Goal: Task Accomplishment & Management: Manage account settings

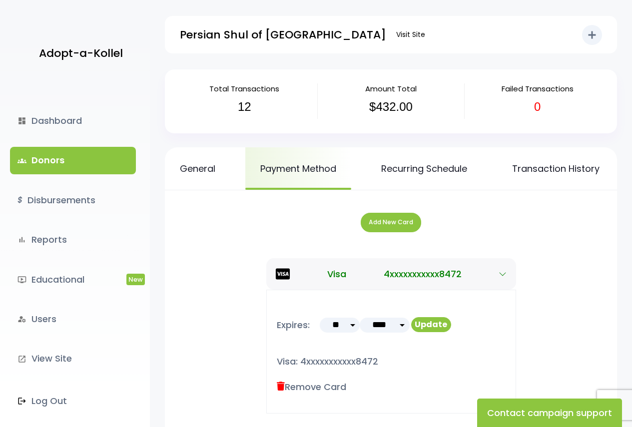
scroll to position [113, 0]
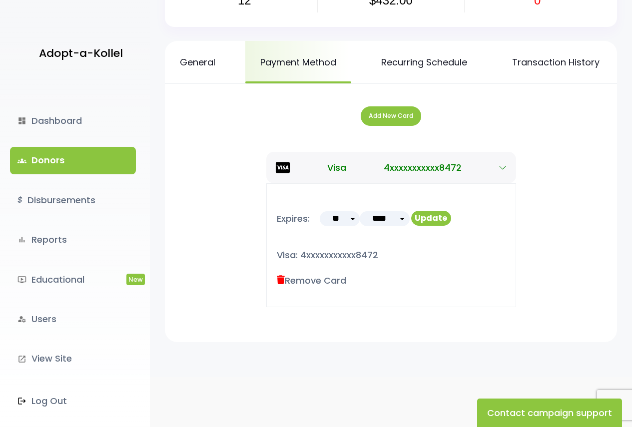
click at [86, 169] on link "groups Donors" at bounding box center [73, 160] width 126 height 27
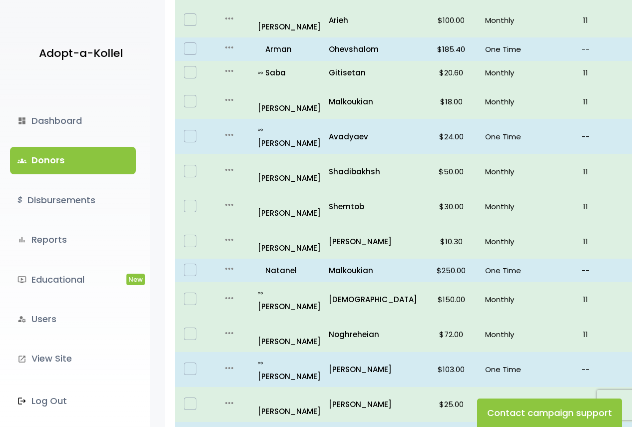
scroll to position [611, 0]
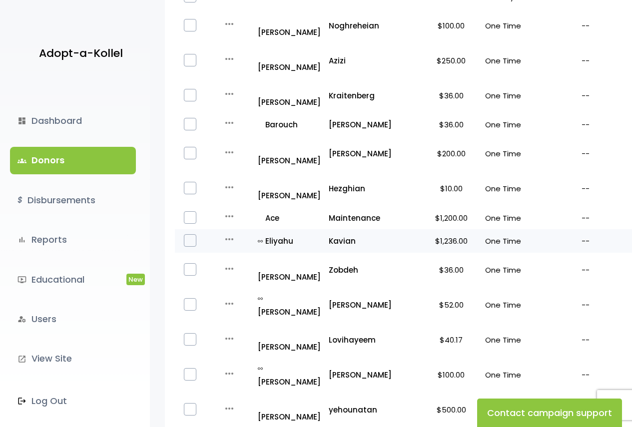
scroll to position [436, 0]
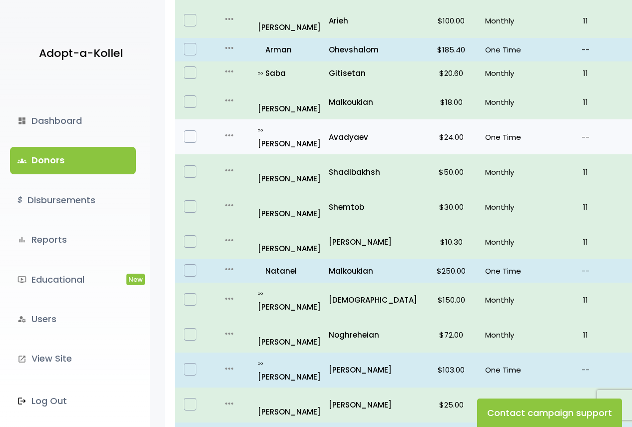
scroll to position [611, 0]
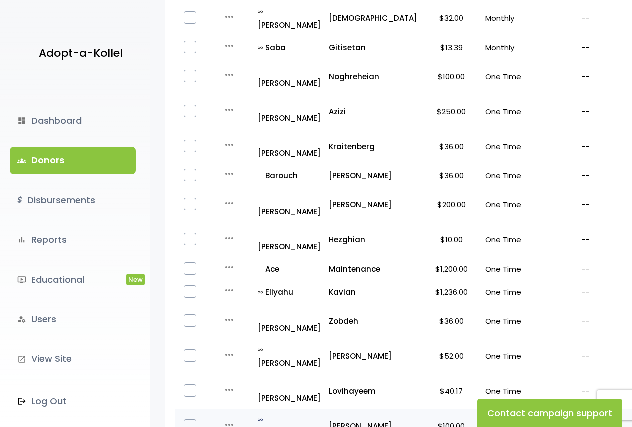
scroll to position [400, 0]
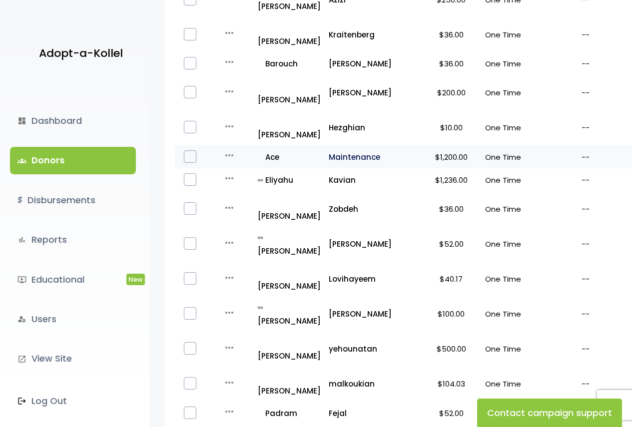
click at [358, 150] on p "Maintenance" at bounding box center [373, 156] width 88 height 13
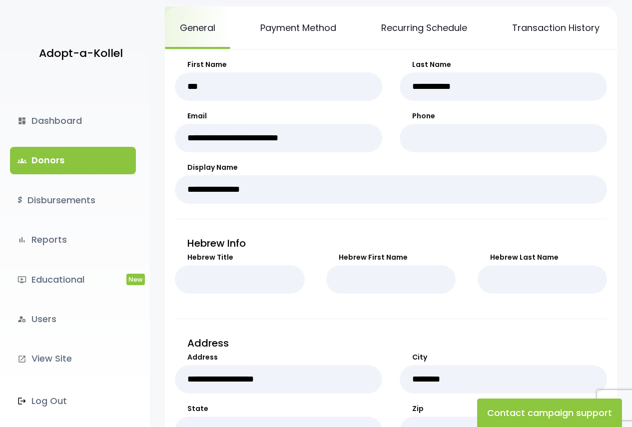
scroll to position [50, 0]
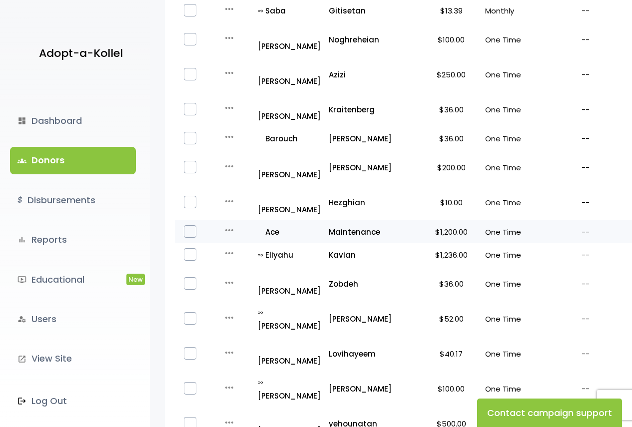
scroll to position [391, 0]
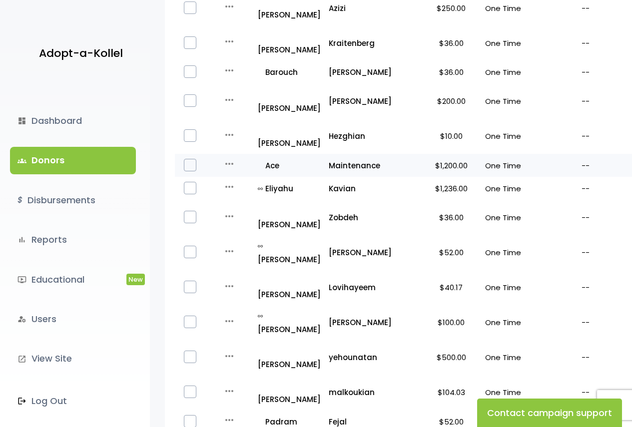
click at [231, 158] on icon "more_horiz" at bounding box center [229, 164] width 12 height 12
click at [248, 196] on button "Quick Renew" at bounding box center [248, 208] width 84 height 24
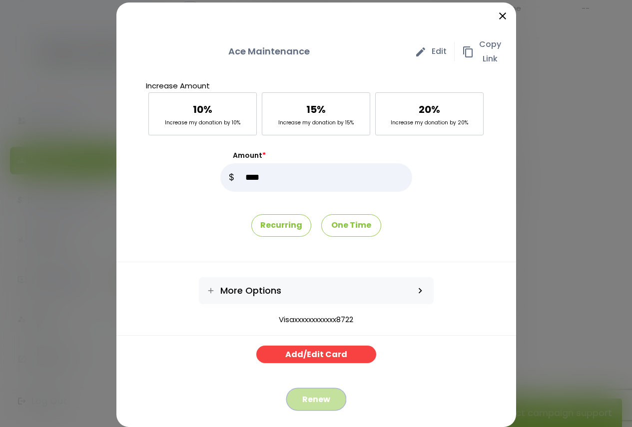
click at [321, 398] on button "Renew" at bounding box center [316, 399] width 60 height 22
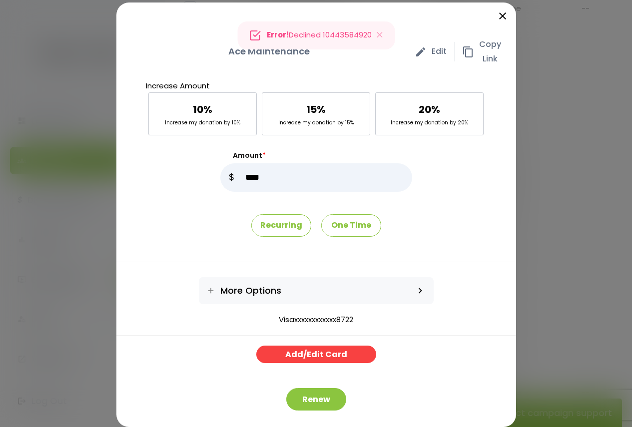
click at [333, 33] on div "Error! Declined 10443584920" at bounding box center [315, 35] width 157 height 28
click at [383, 36] on icon "Close" at bounding box center [380, 35] width 10 height 14
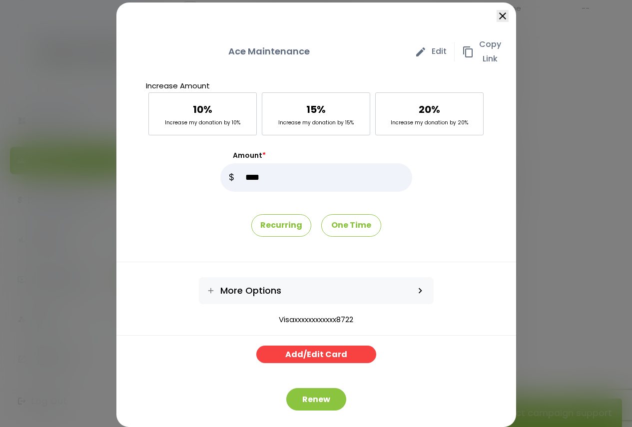
click at [497, 11] on icon "close" at bounding box center [503, 16] width 12 height 12
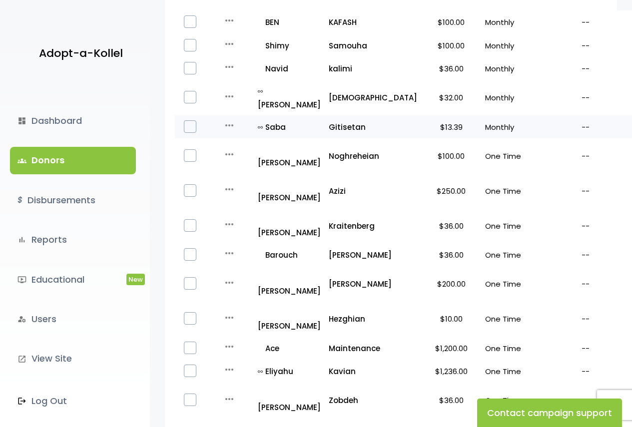
scroll to position [191, 0]
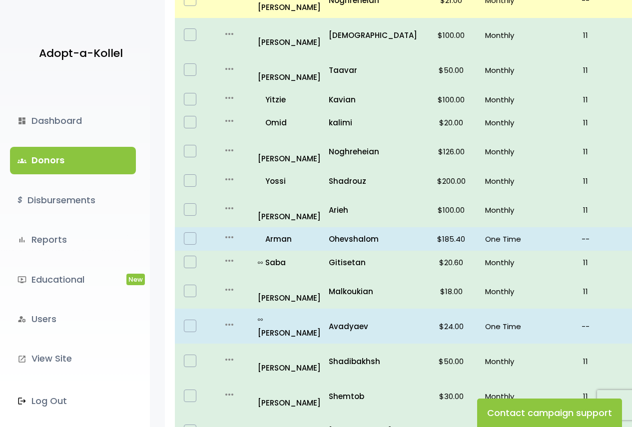
scroll to position [141, 0]
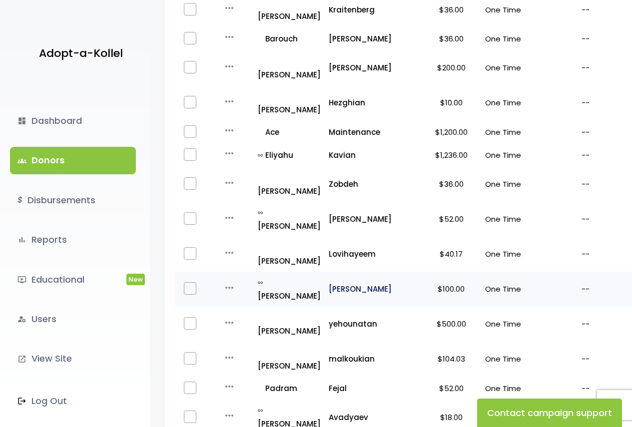
scroll to position [436, 0]
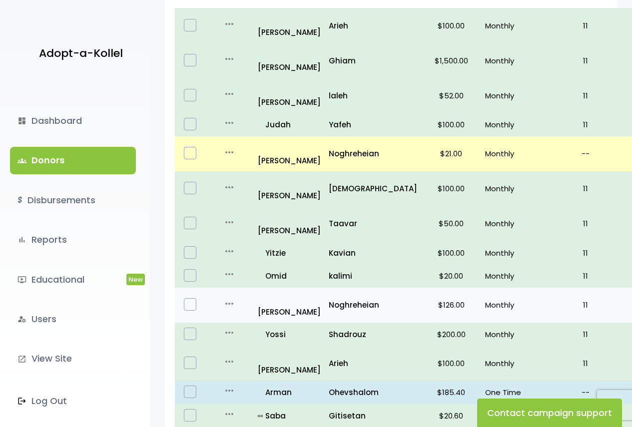
scroll to position [11, 0]
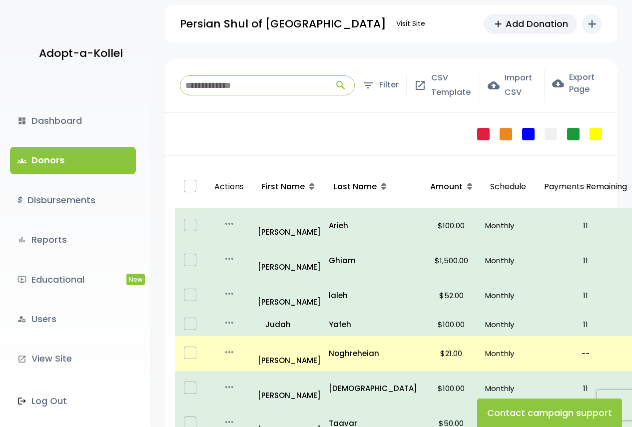
click at [242, 83] on input "search" at bounding box center [253, 85] width 146 height 19
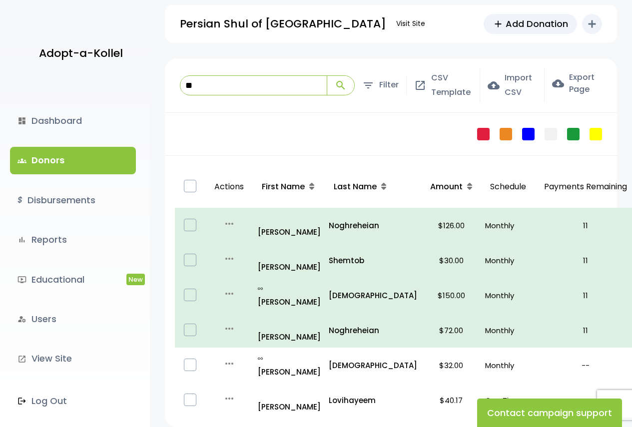
drag, startPoint x: 250, startPoint y: 81, endPoint x: 151, endPoint y: 94, distance: 99.7
click at [151, 94] on div "**********" at bounding box center [391, 260] width 482 height 404
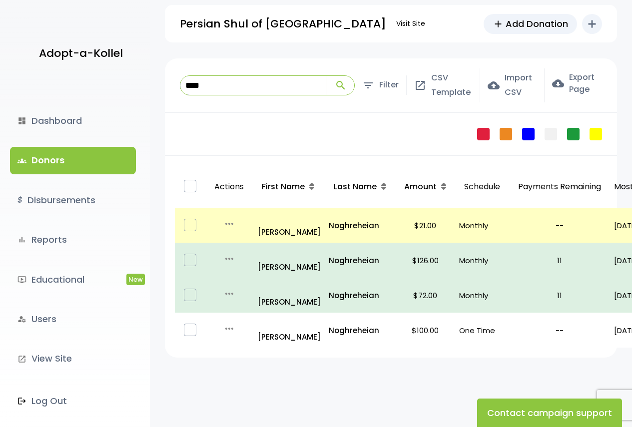
type input "****"
